Goal: Information Seeking & Learning: Learn about a topic

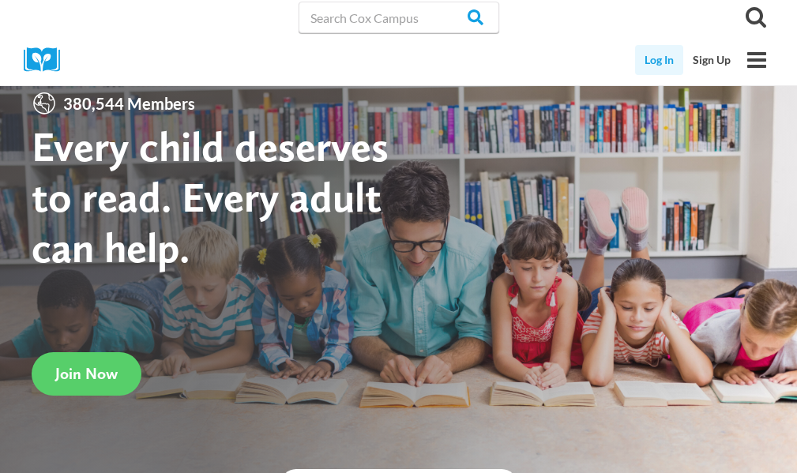
click at [641, 59] on link "Log In" at bounding box center [659, 60] width 48 height 30
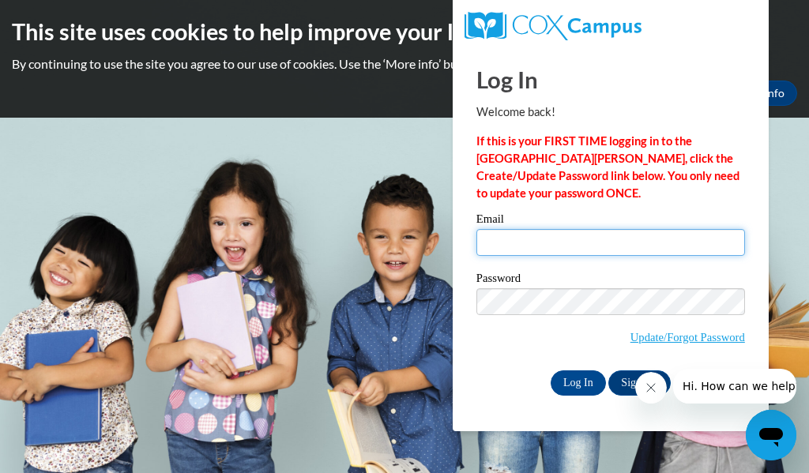
click at [548, 241] on input "Email" at bounding box center [610, 242] width 269 height 27
type input "cdriscoll@miltonps.org"
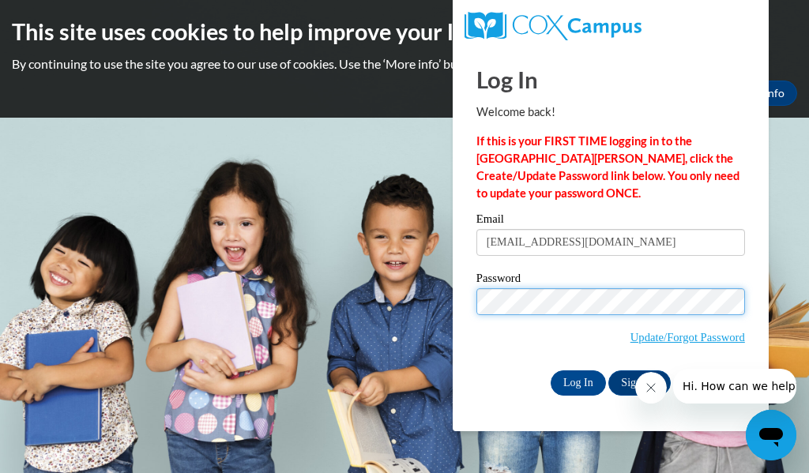
click at [551, 370] on input "Log In" at bounding box center [578, 382] width 55 height 25
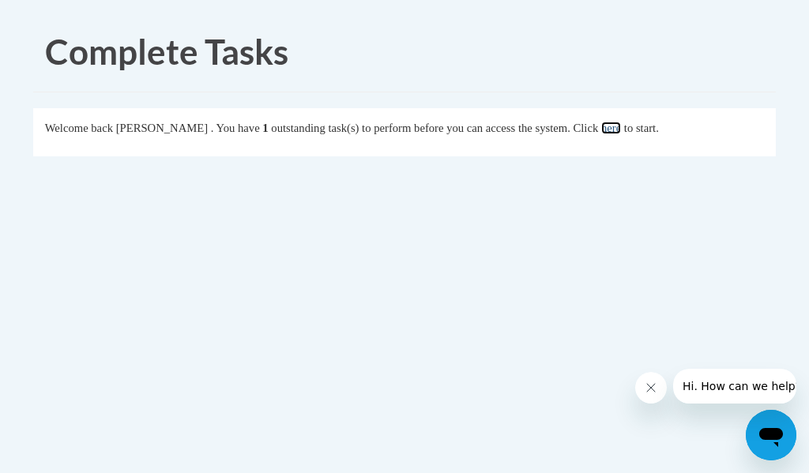
click at [621, 126] on link "here" at bounding box center [611, 128] width 20 height 13
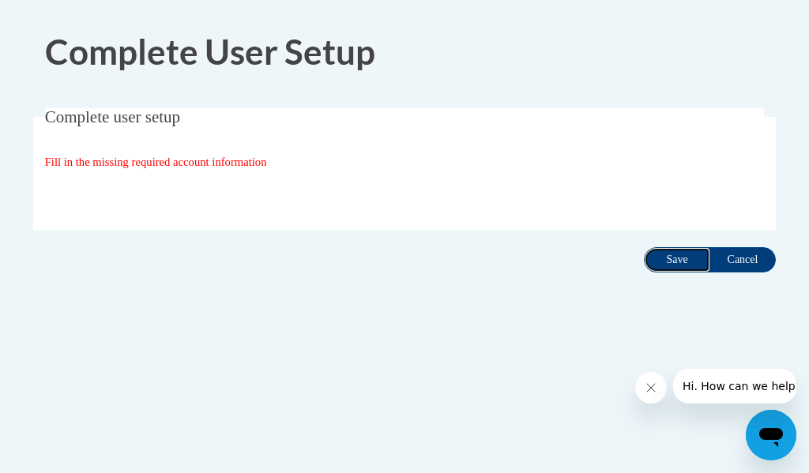
click at [678, 267] on input "Save" at bounding box center [677, 259] width 66 height 25
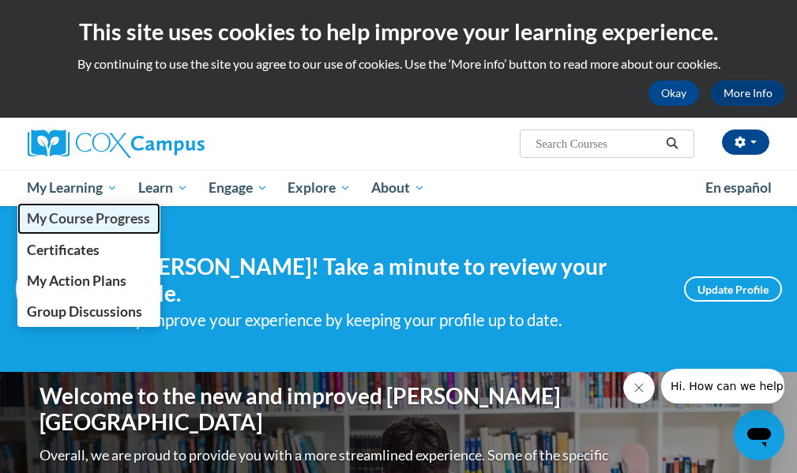
click at [70, 214] on span "My Course Progress" at bounding box center [88, 218] width 123 height 17
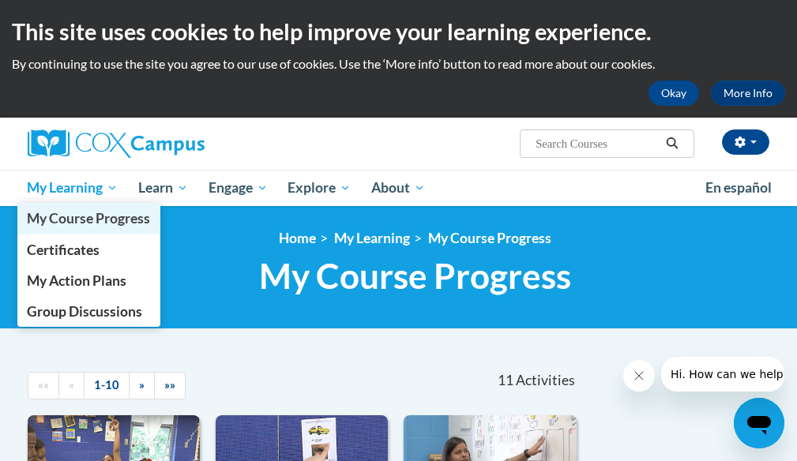
click at [51, 226] on span "My Course Progress" at bounding box center [88, 218] width 123 height 17
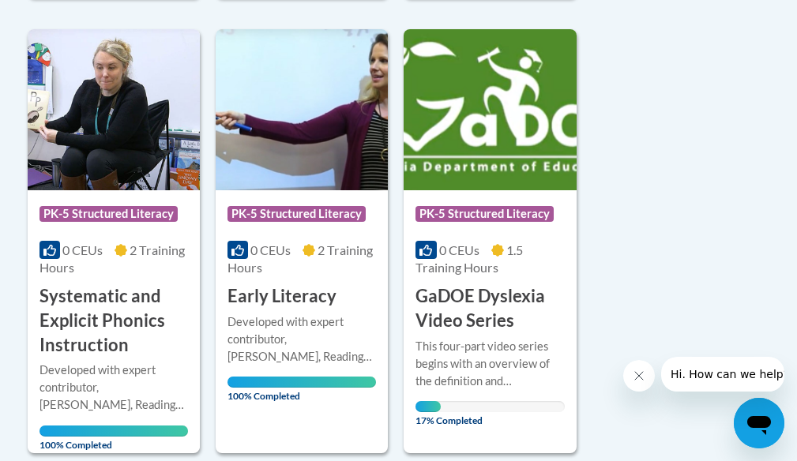
scroll to position [1264, 0]
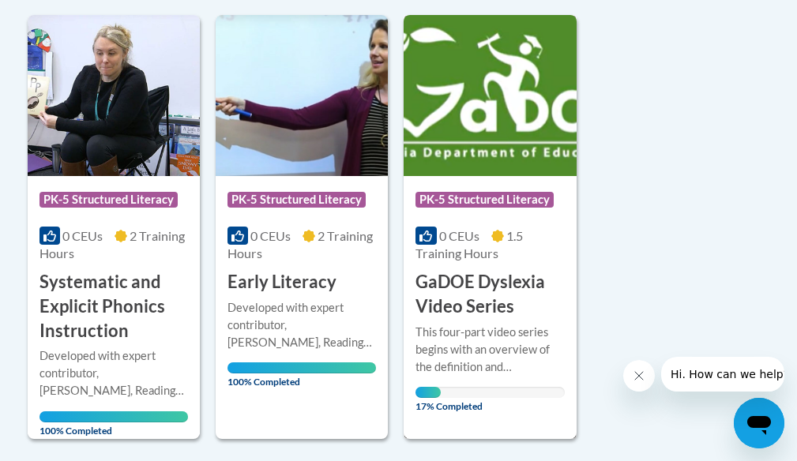
click at [483, 345] on div "This four-part video series begins with an overview of the definition and chara…" at bounding box center [489, 350] width 149 height 52
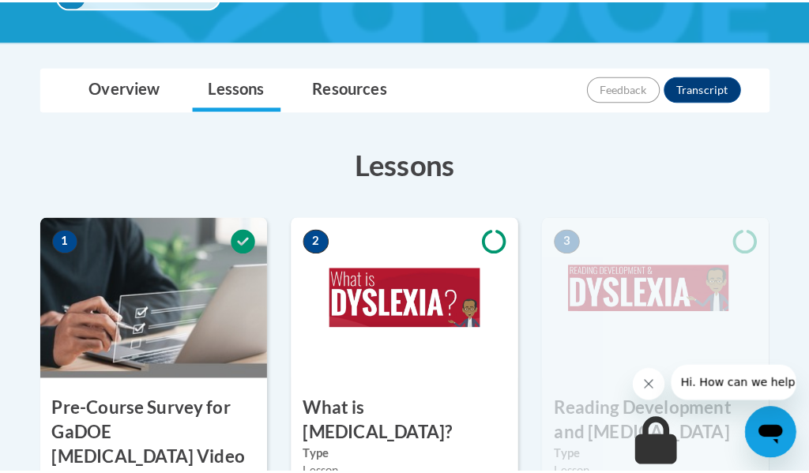
scroll to position [553, 0]
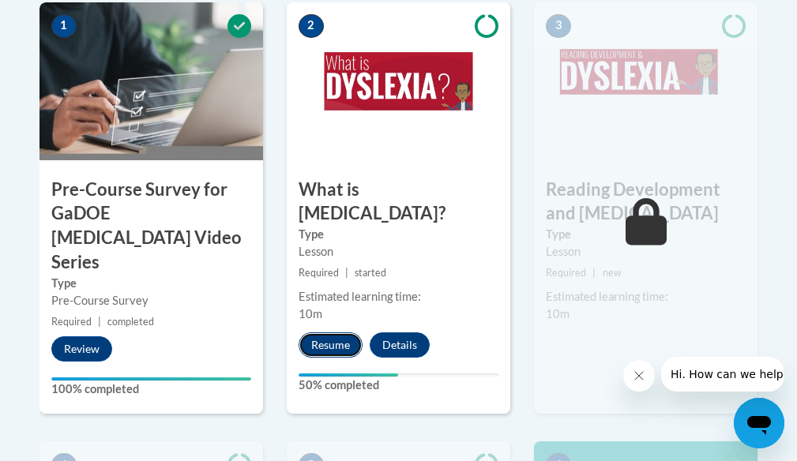
click at [348, 333] on button "Resume" at bounding box center [331, 345] width 64 height 25
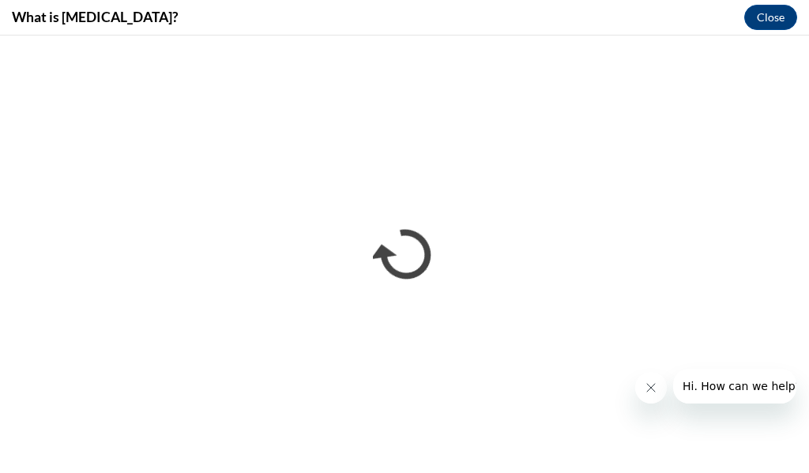
scroll to position [0, 0]
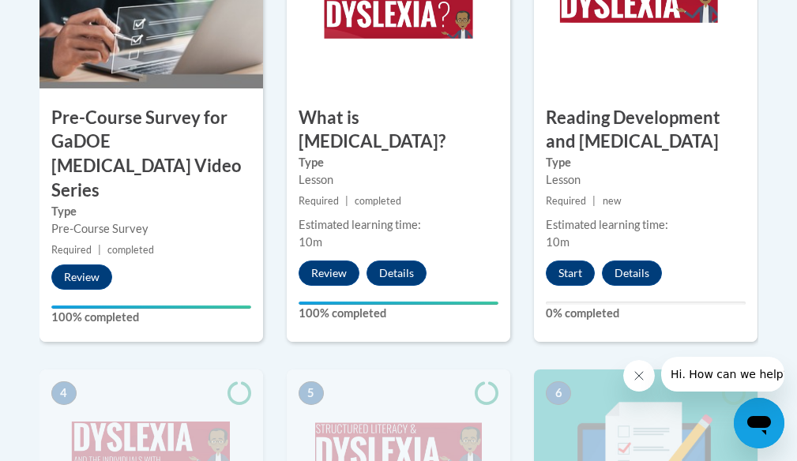
scroll to position [632, 0]
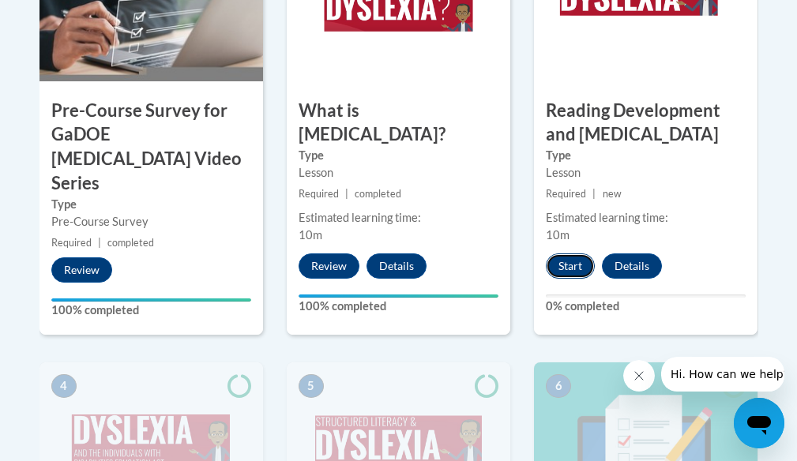
click at [577, 270] on button "Start" at bounding box center [570, 266] width 49 height 25
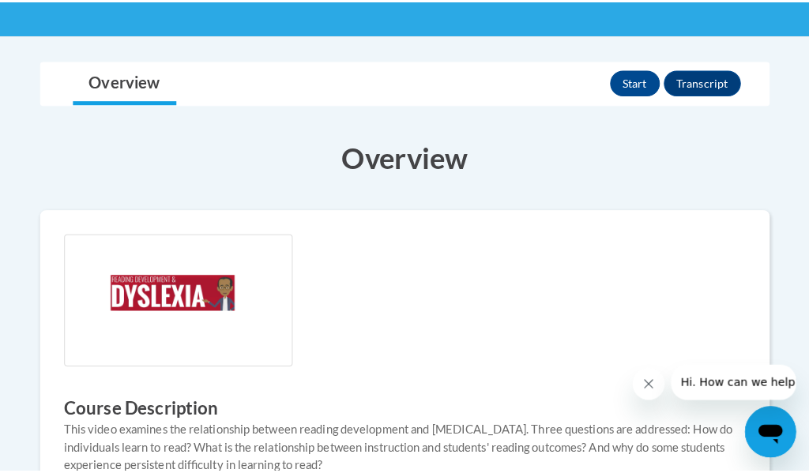
scroll to position [237, 0]
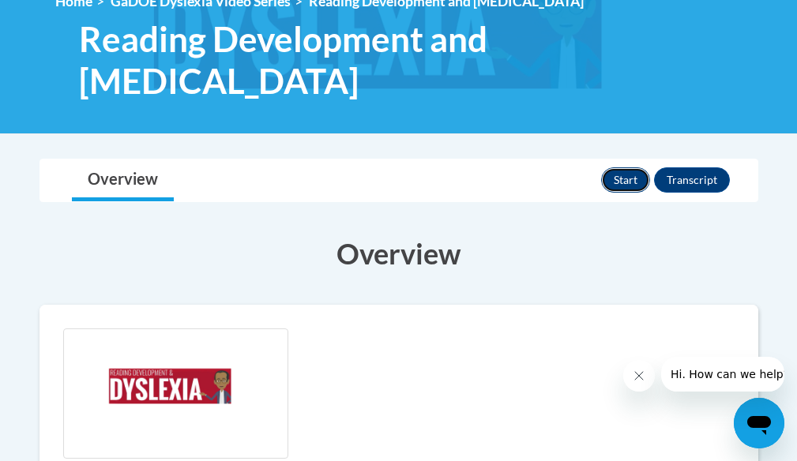
click at [622, 178] on button "Start" at bounding box center [625, 179] width 49 height 25
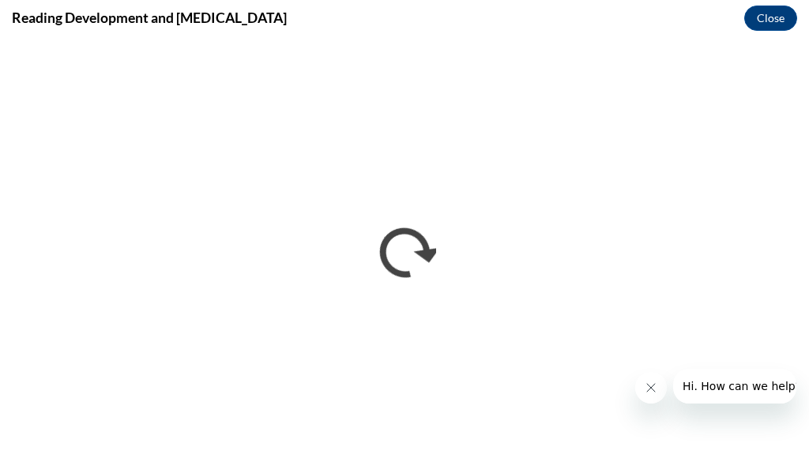
scroll to position [0, 0]
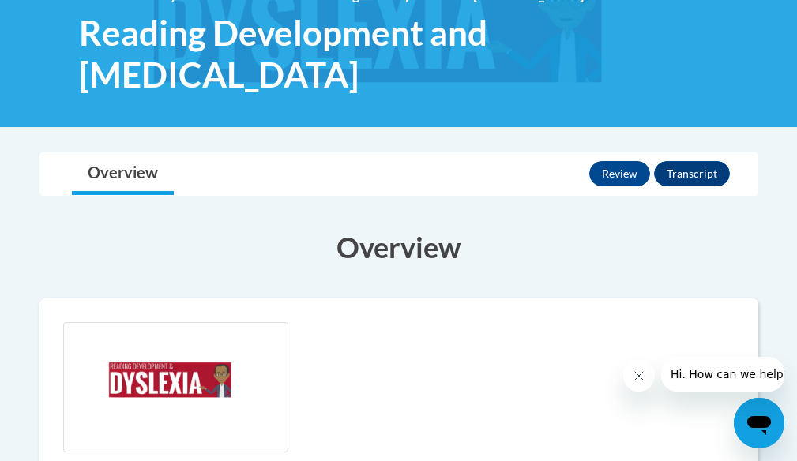
scroll to position [79, 0]
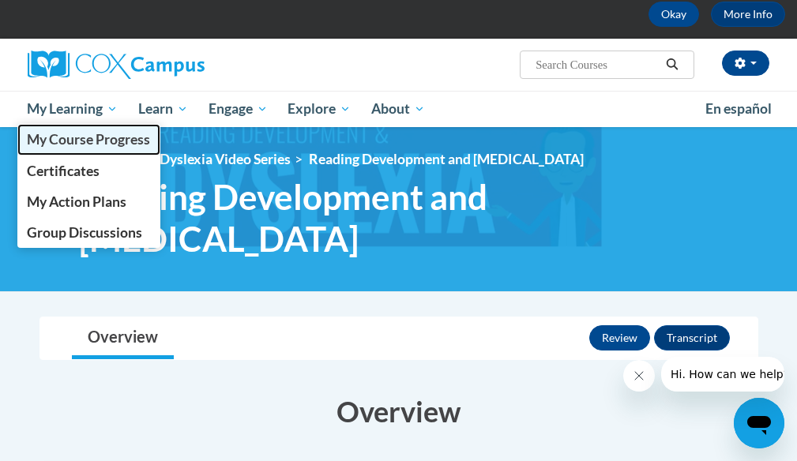
click at [89, 142] on span "My Course Progress" at bounding box center [88, 139] width 123 height 17
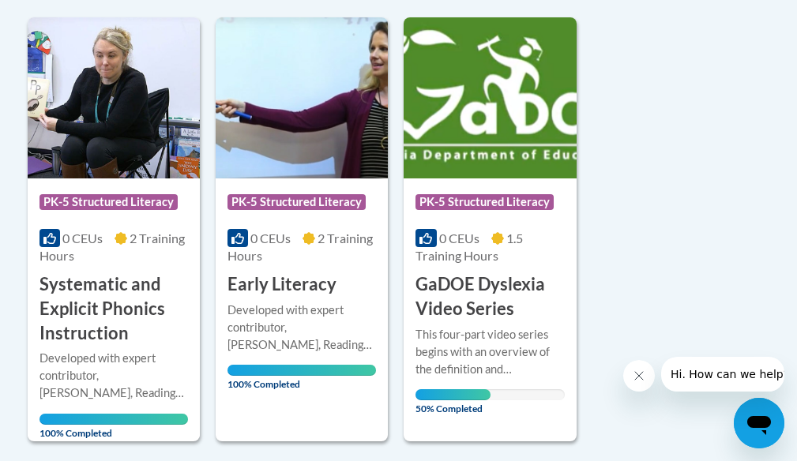
scroll to position [1264, 0]
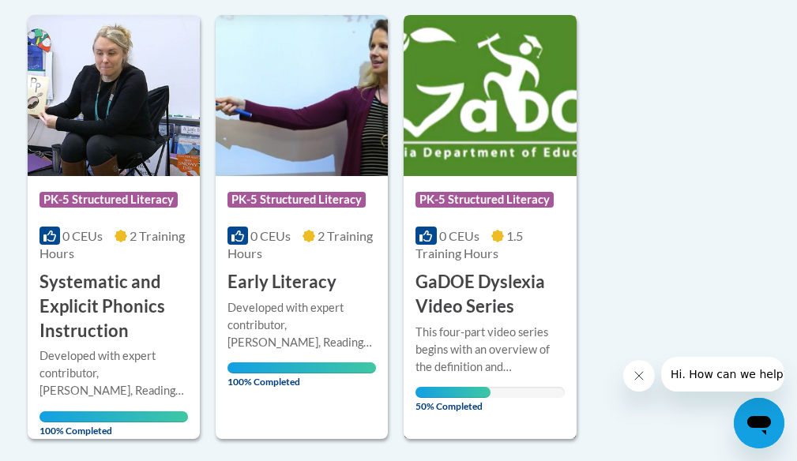
click at [495, 306] on h3 "GaDOE Dyslexia Video Series" at bounding box center [489, 294] width 149 height 49
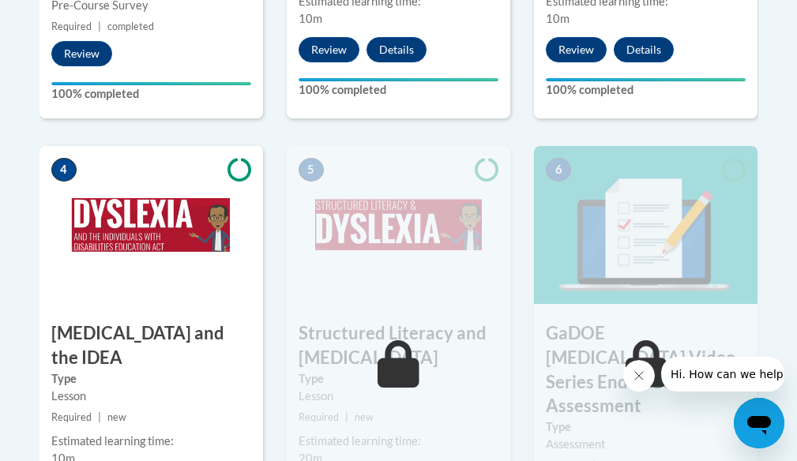
scroll to position [948, 0]
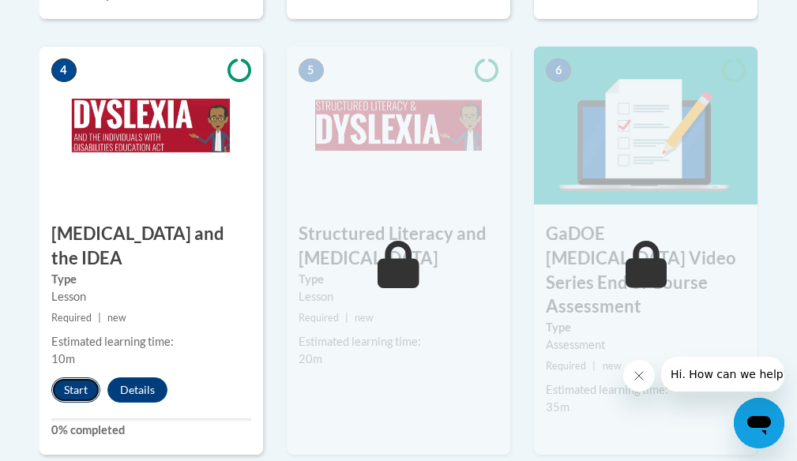
click at [67, 378] on button "Start" at bounding box center [75, 390] width 49 height 25
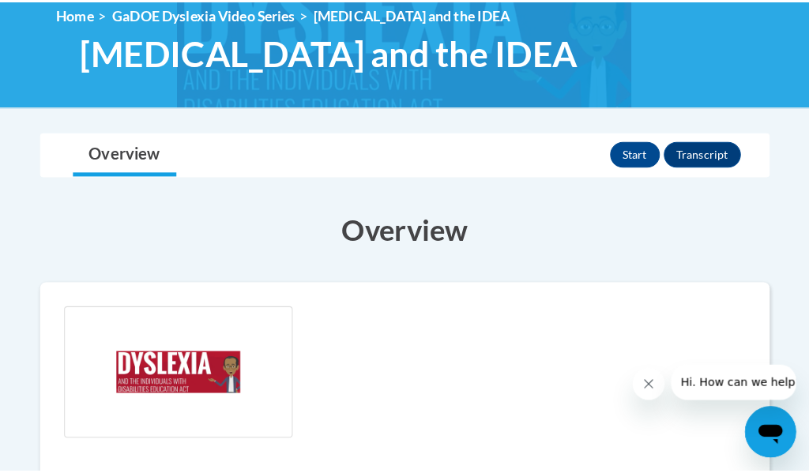
scroll to position [79, 0]
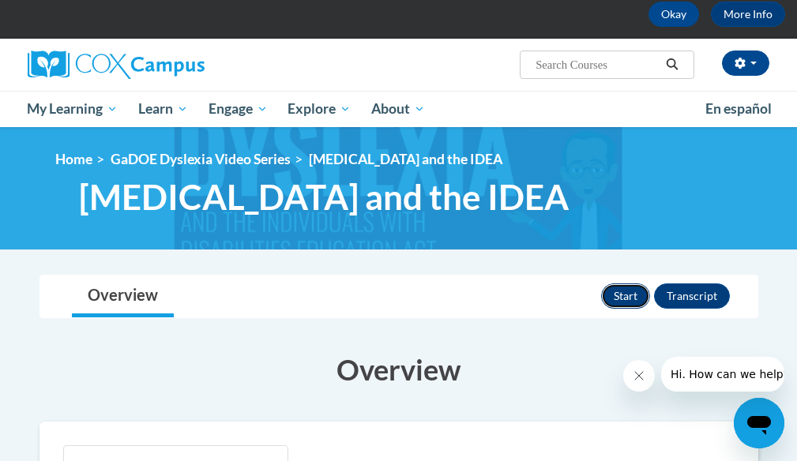
click at [637, 306] on button "Start" at bounding box center [625, 296] width 49 height 25
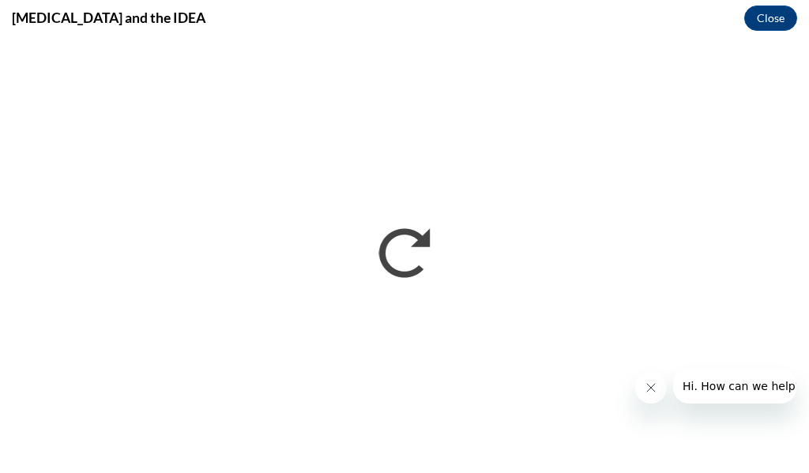
scroll to position [0, 0]
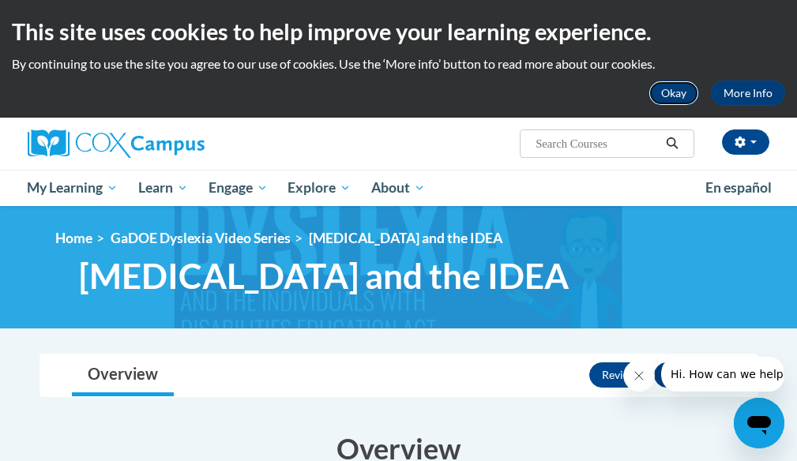
click at [682, 105] on button "Okay" at bounding box center [674, 93] width 51 height 25
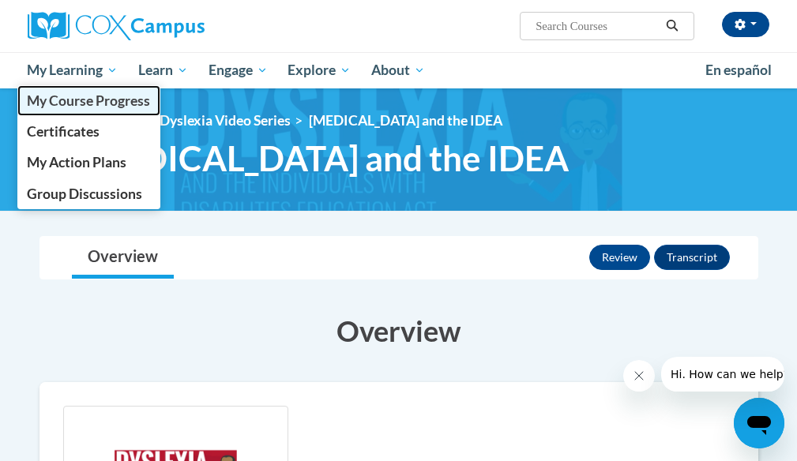
click at [96, 97] on span "My Course Progress" at bounding box center [88, 100] width 123 height 17
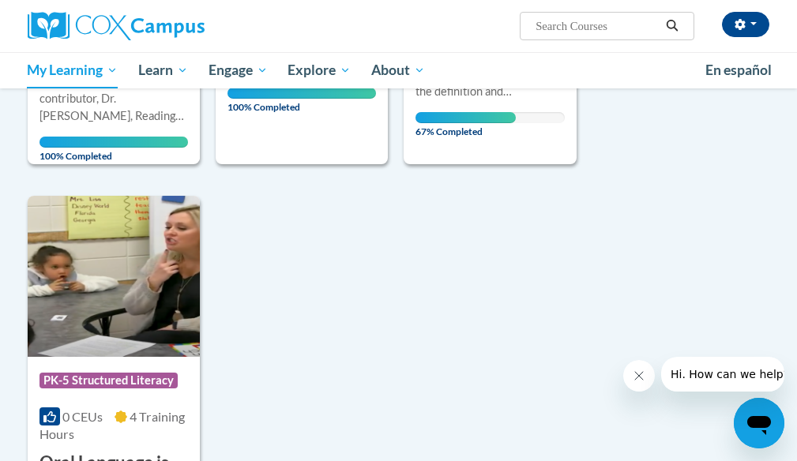
scroll to position [1422, 0]
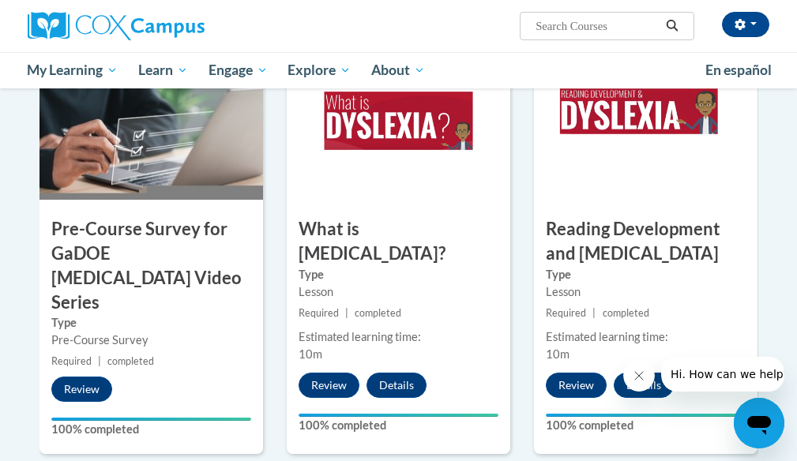
scroll to position [790, 0]
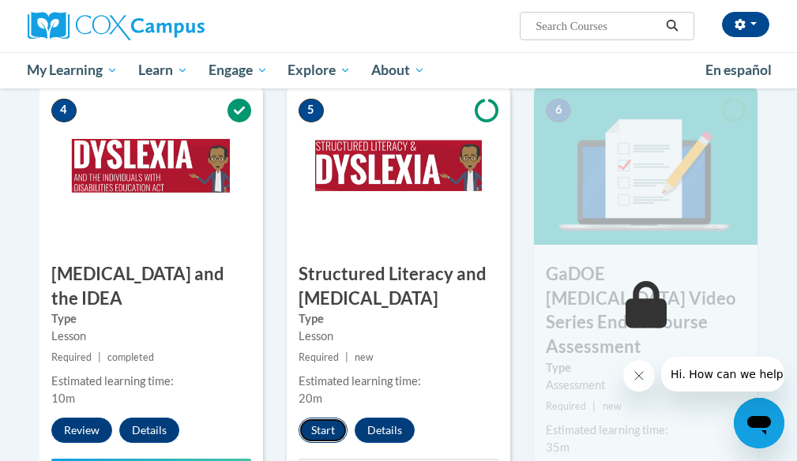
click at [321, 424] on button "Start" at bounding box center [323, 430] width 49 height 25
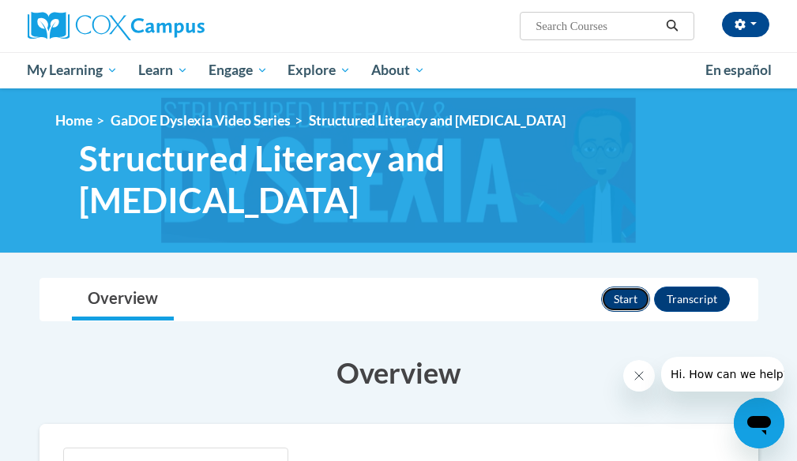
click at [622, 287] on button "Start" at bounding box center [625, 299] width 49 height 25
